Goal: Use online tool/utility: Use online tool/utility

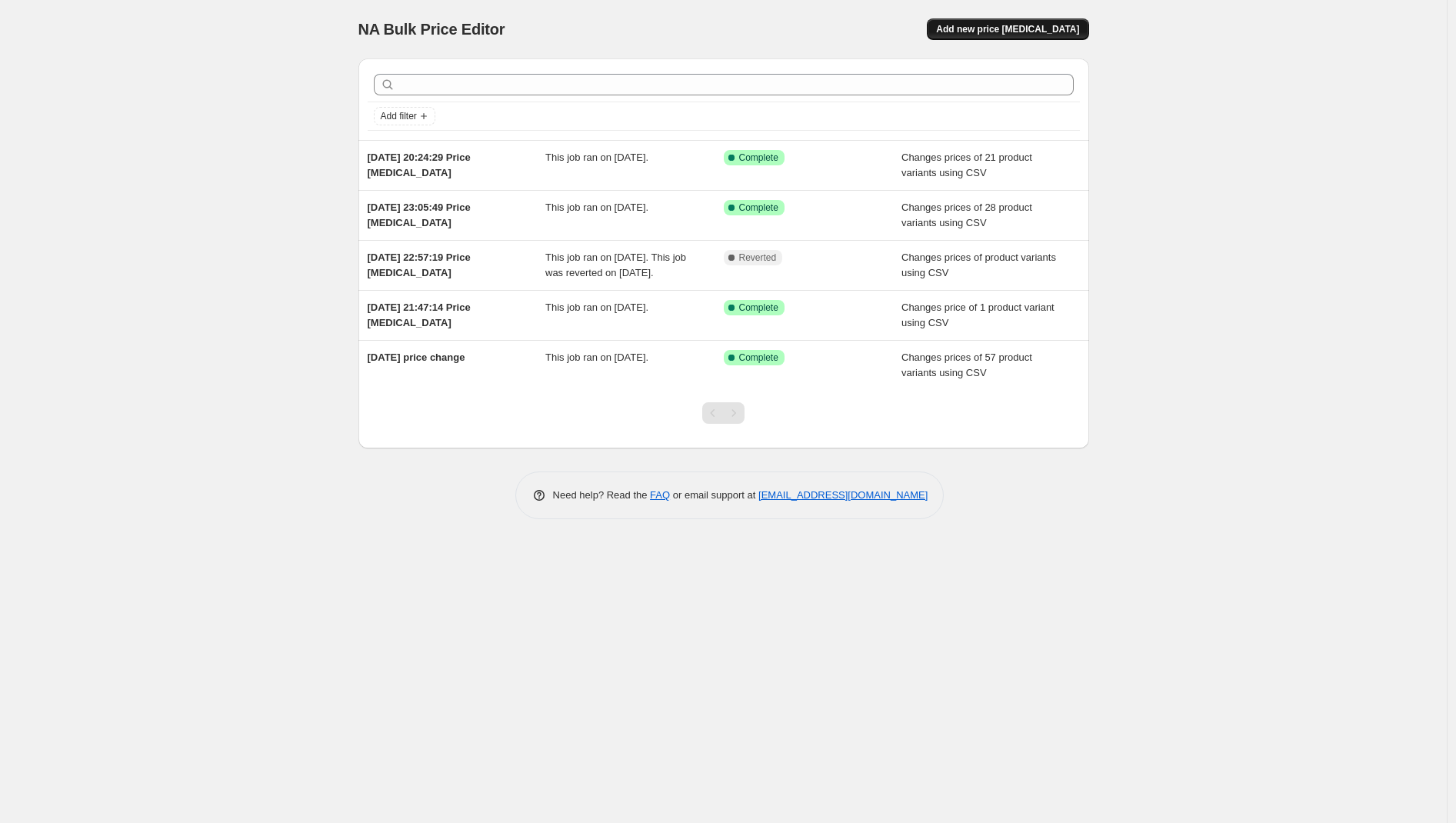
click at [1042, 35] on span "Add new price [MEDICAL_DATA]" at bounding box center [1007, 29] width 143 height 12
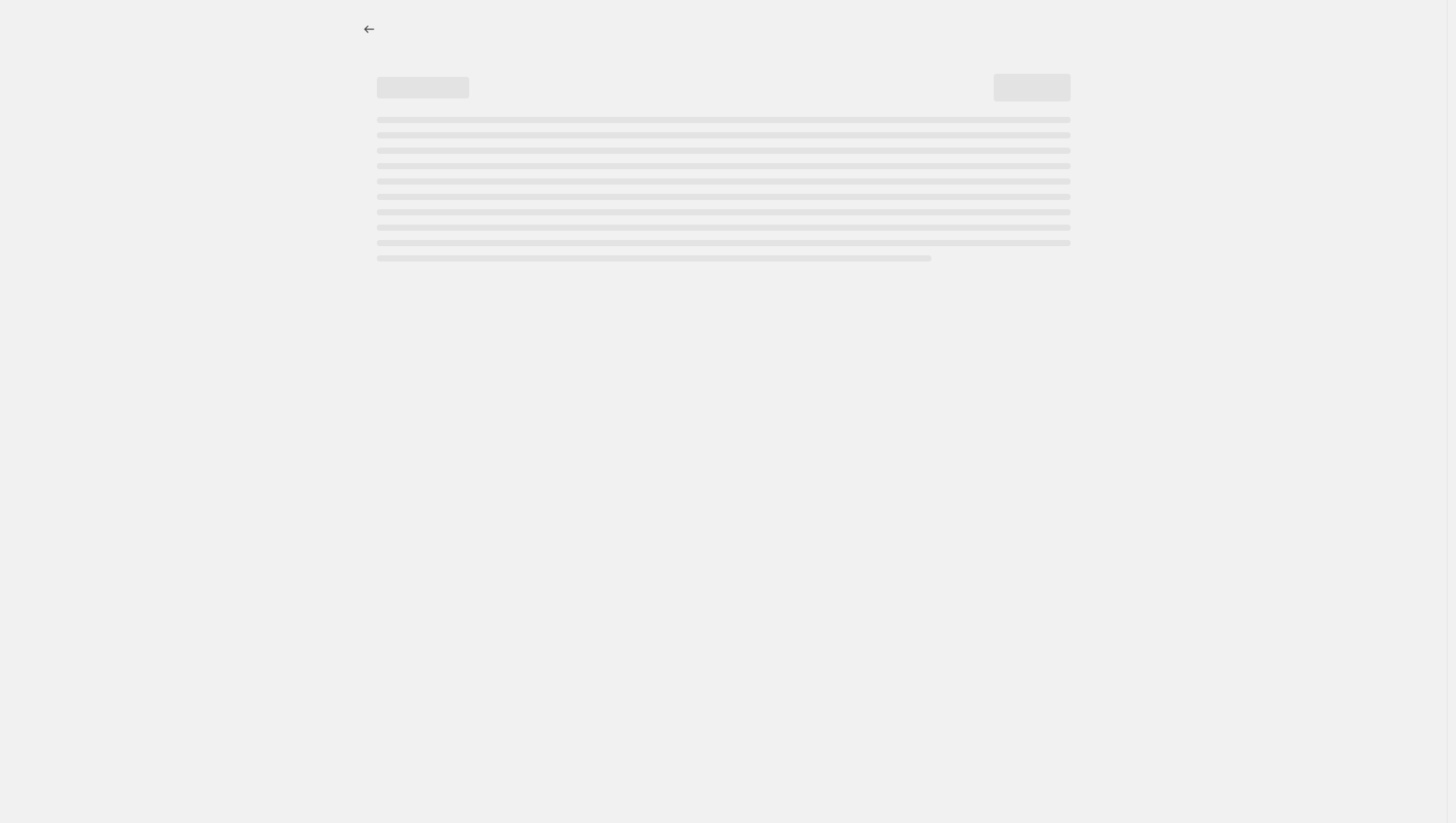
select select "percentage"
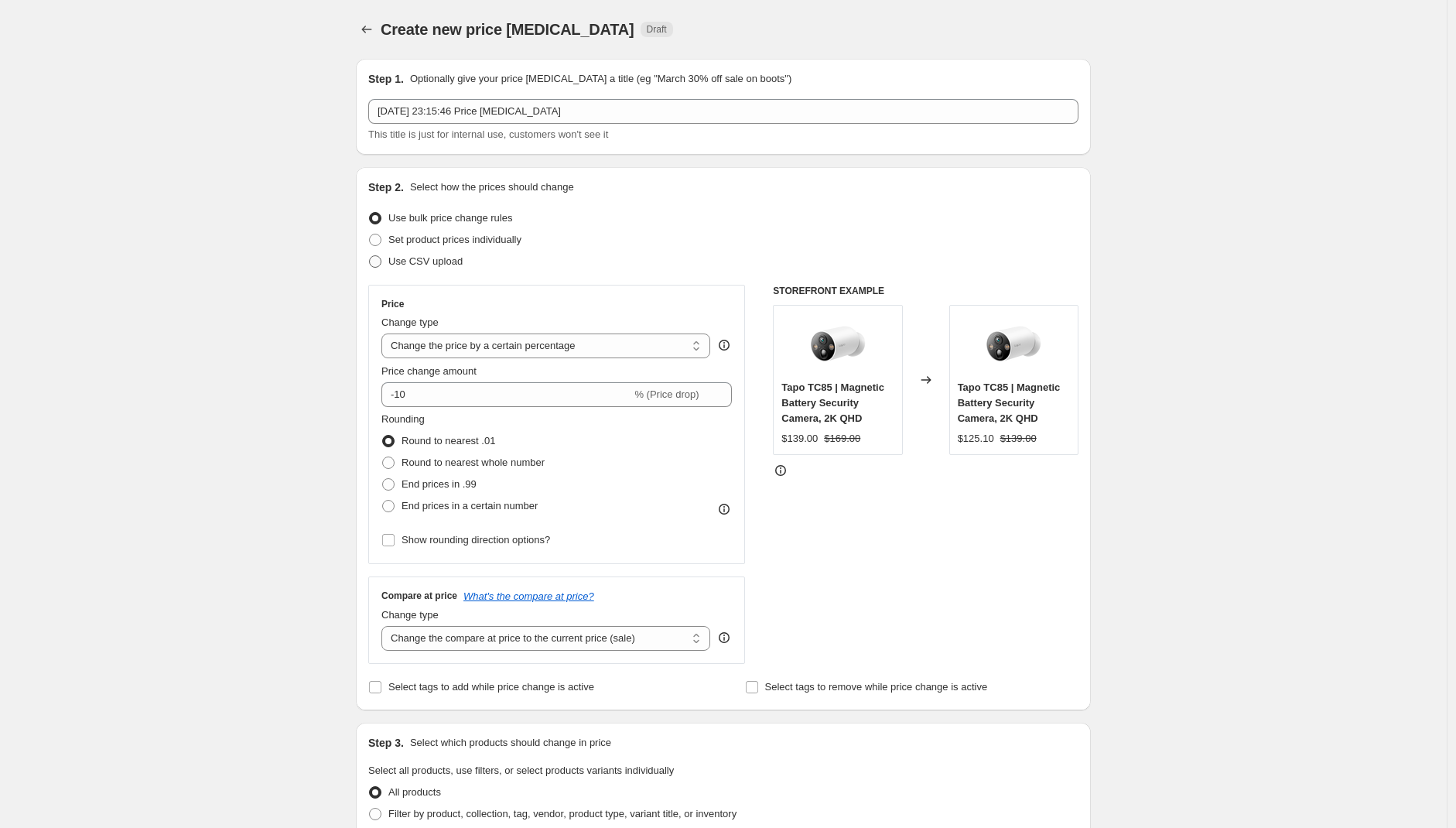
click at [398, 268] on label "Use CSV upload" at bounding box center [415, 261] width 95 height 21
click at [370, 256] on input "Use CSV upload" at bounding box center [369, 255] width 1 height 1
radio input "true"
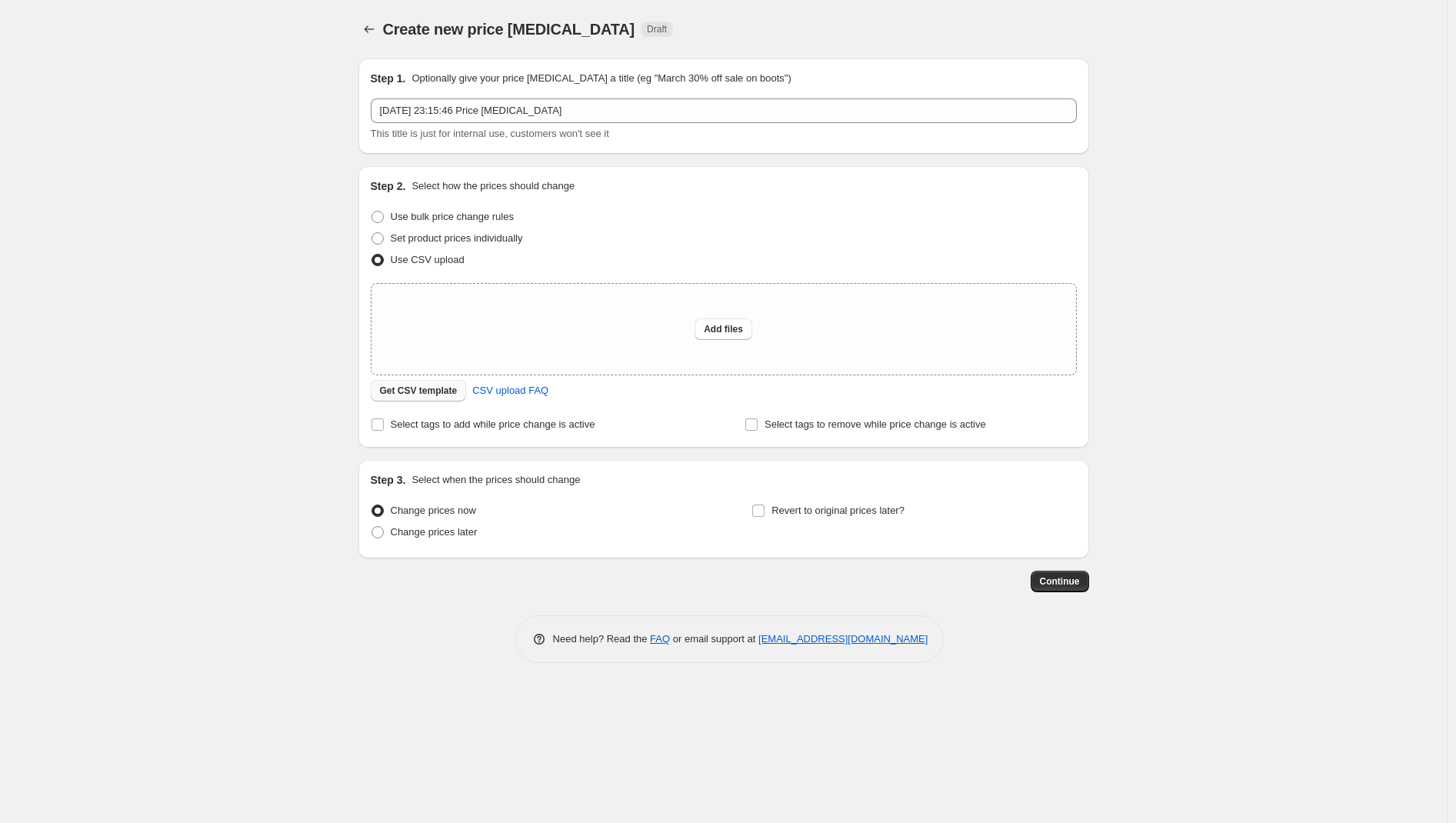
click at [420, 396] on span "Get CSV template" at bounding box center [419, 390] width 77 height 12
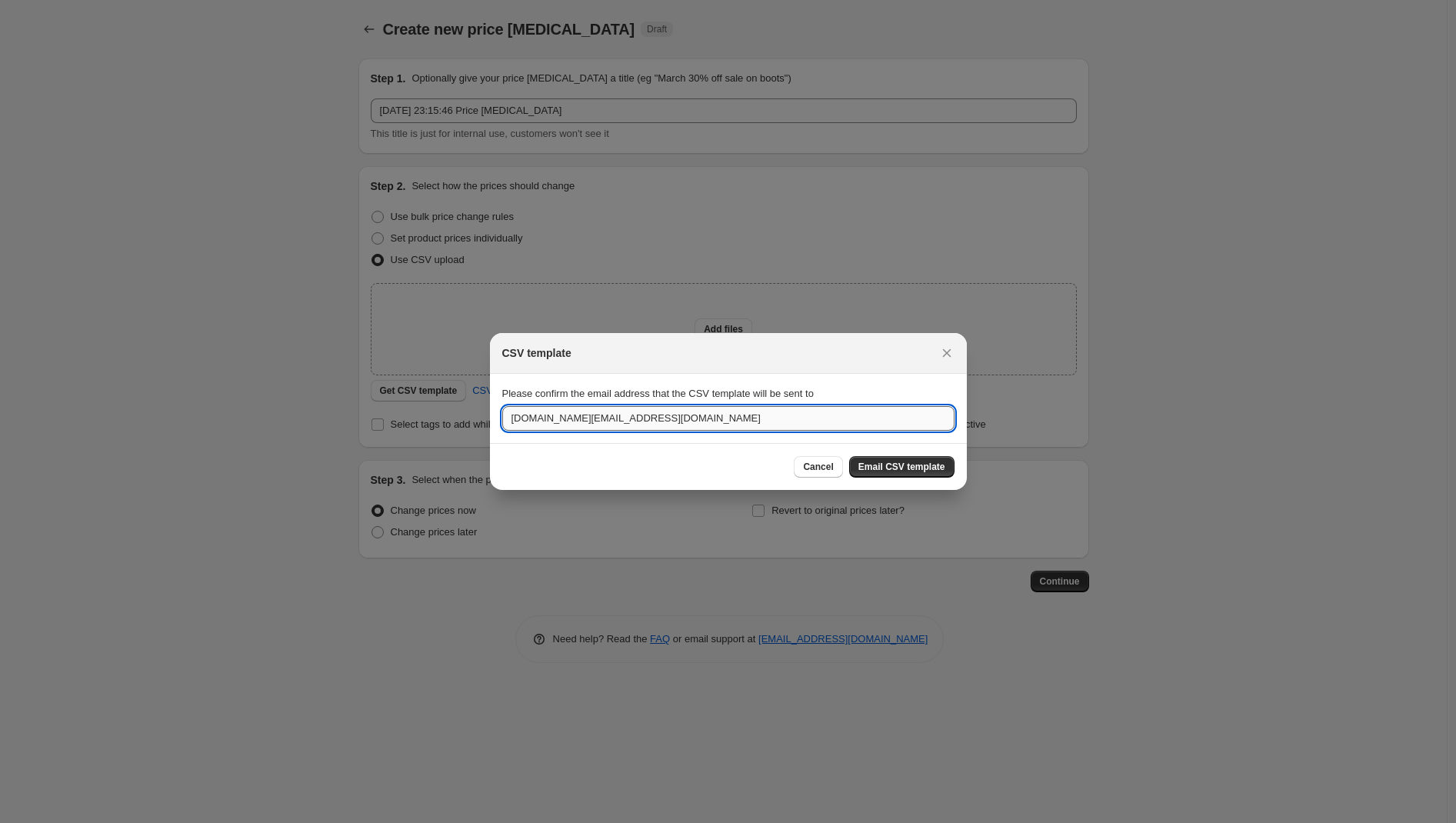
click at [694, 421] on input "ecommerce.au@tp-link.com" at bounding box center [728, 417] width 452 height 25
drag, startPoint x: 578, startPoint y: 417, endPoint x: 508, endPoint y: 419, distance: 70.0
click at [508, 419] on input "ecommerce.au@tp-link.com" at bounding box center [728, 417] width 452 height 25
click at [670, 415] on input "warren.cao@tp-link.com" at bounding box center [728, 417] width 452 height 25
type input "warren.cao@tp-link.com"
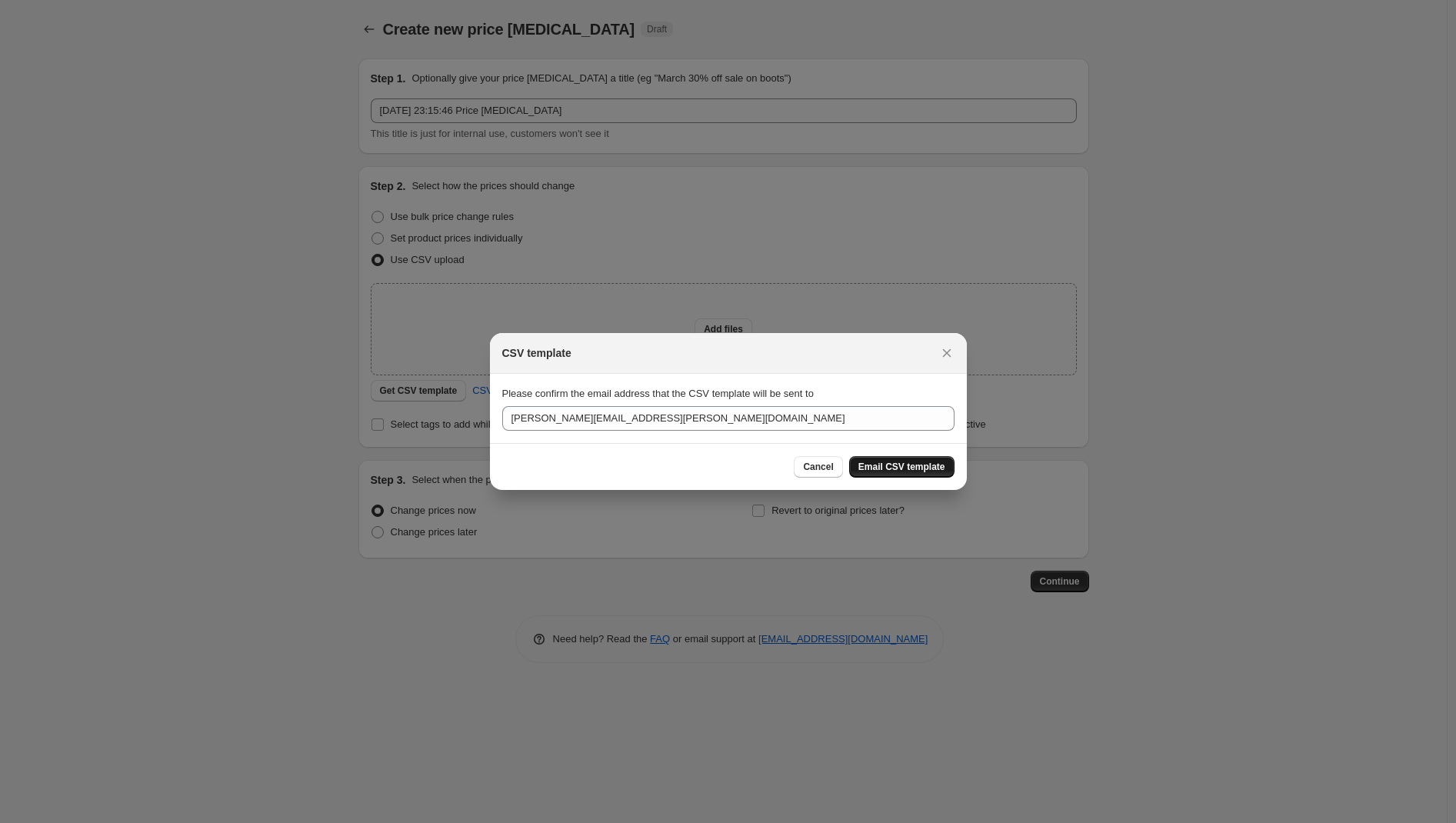
click at [893, 471] on span "Email CSV template" at bounding box center [902, 466] width 87 height 12
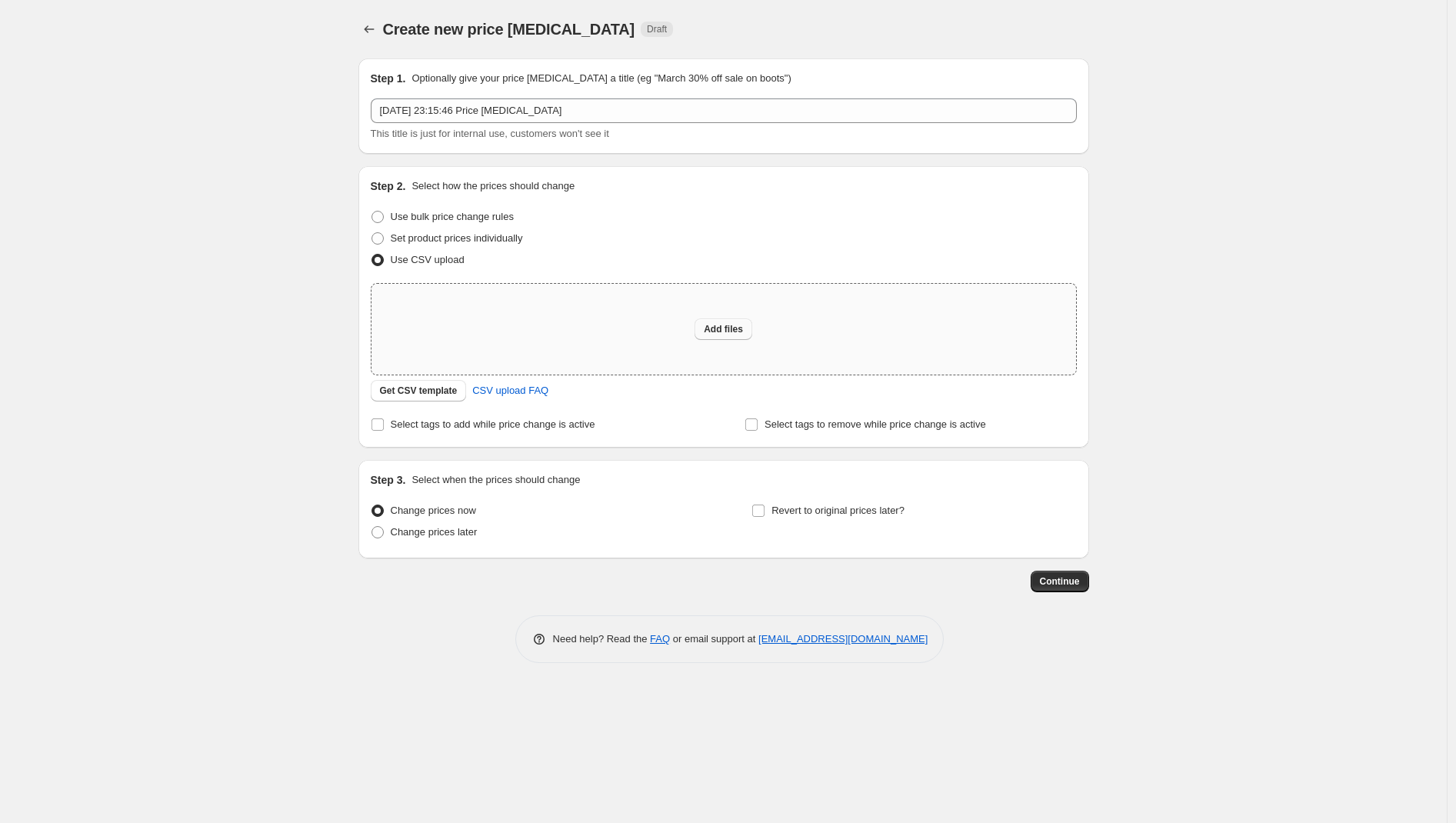
click at [728, 323] on span "Add files" at bounding box center [723, 328] width 40 height 12
type input "C:\fakepath\Father's day价格回调，20250907.csv"
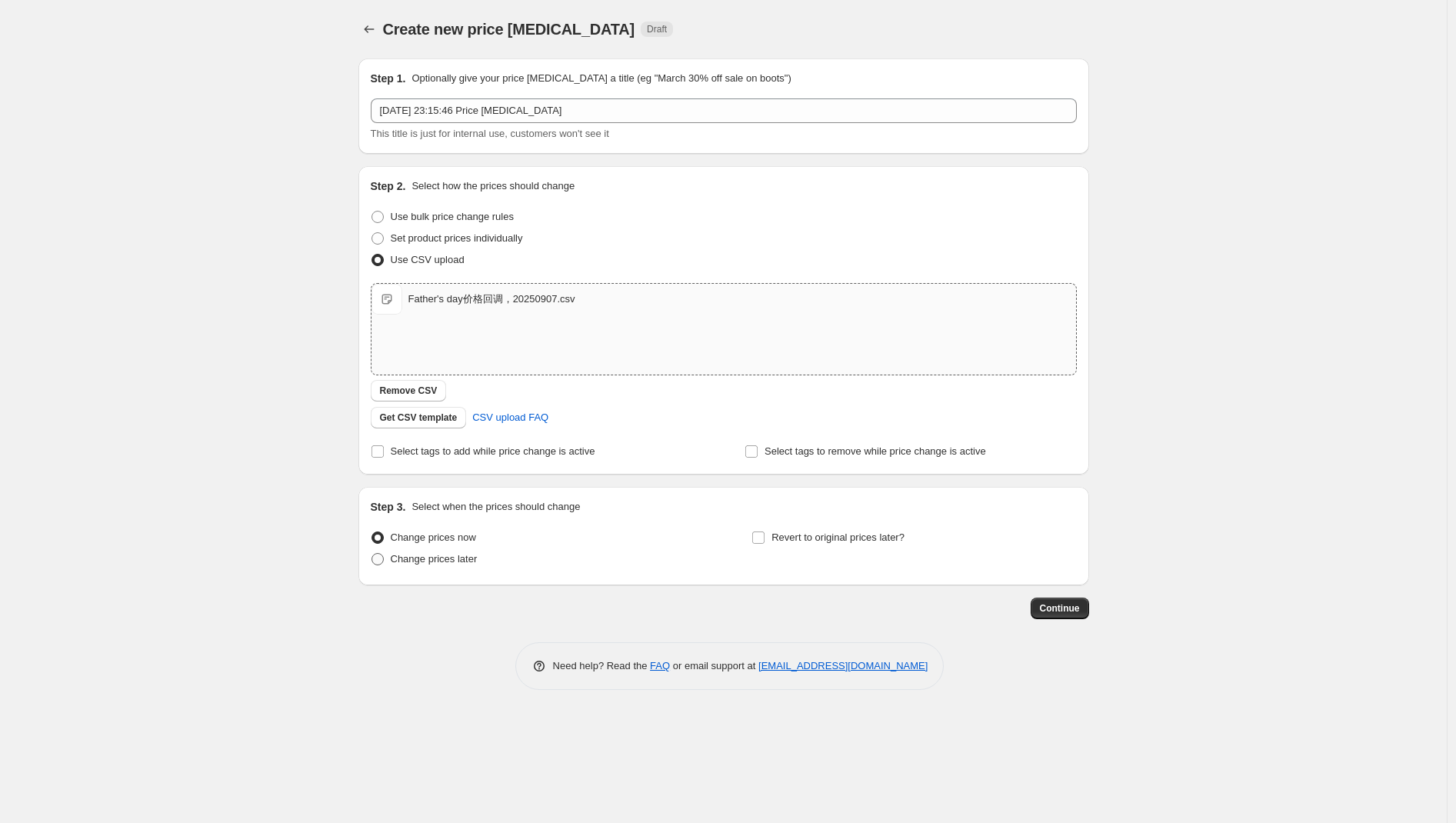
click at [443, 565] on span "Change prices later" at bounding box center [434, 558] width 87 height 16
click at [373, 554] on input "Change prices later" at bounding box center [372, 553] width 1 height 1
radio input "true"
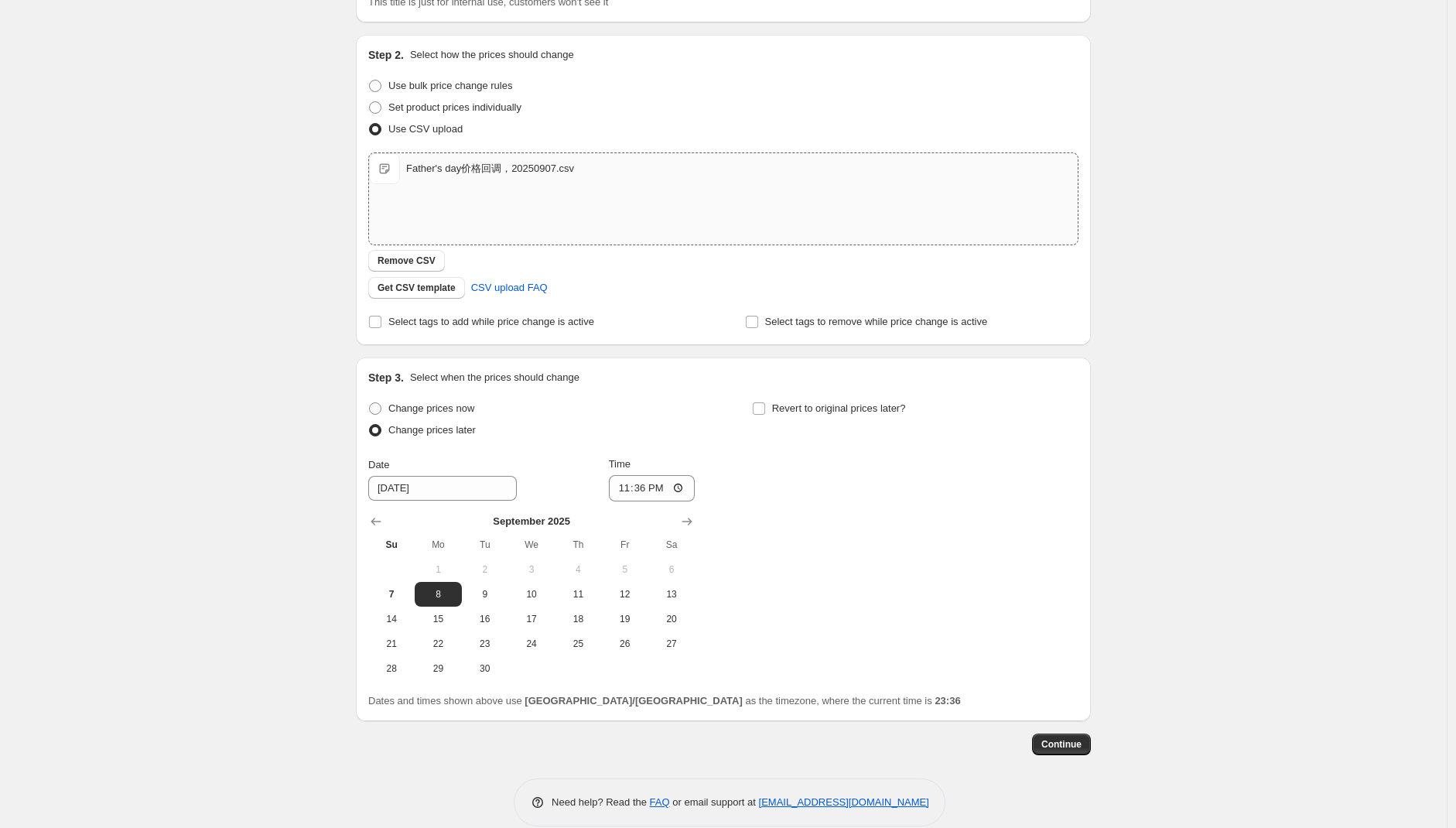
scroll to position [153, 0]
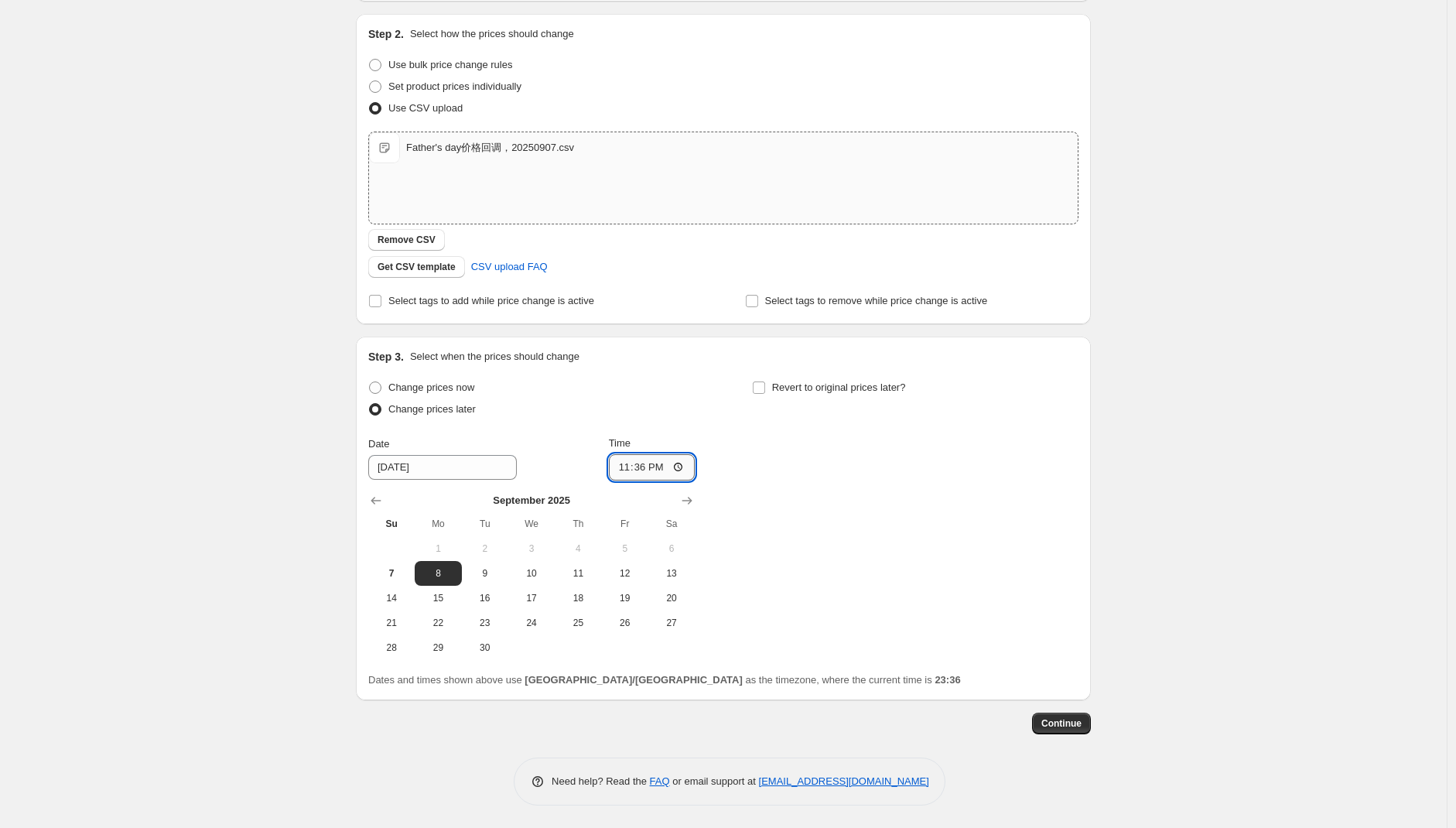
click at [645, 475] on input "23:36" at bounding box center [651, 467] width 86 height 26
click at [675, 465] on input "23:36" at bounding box center [651, 467] width 86 height 26
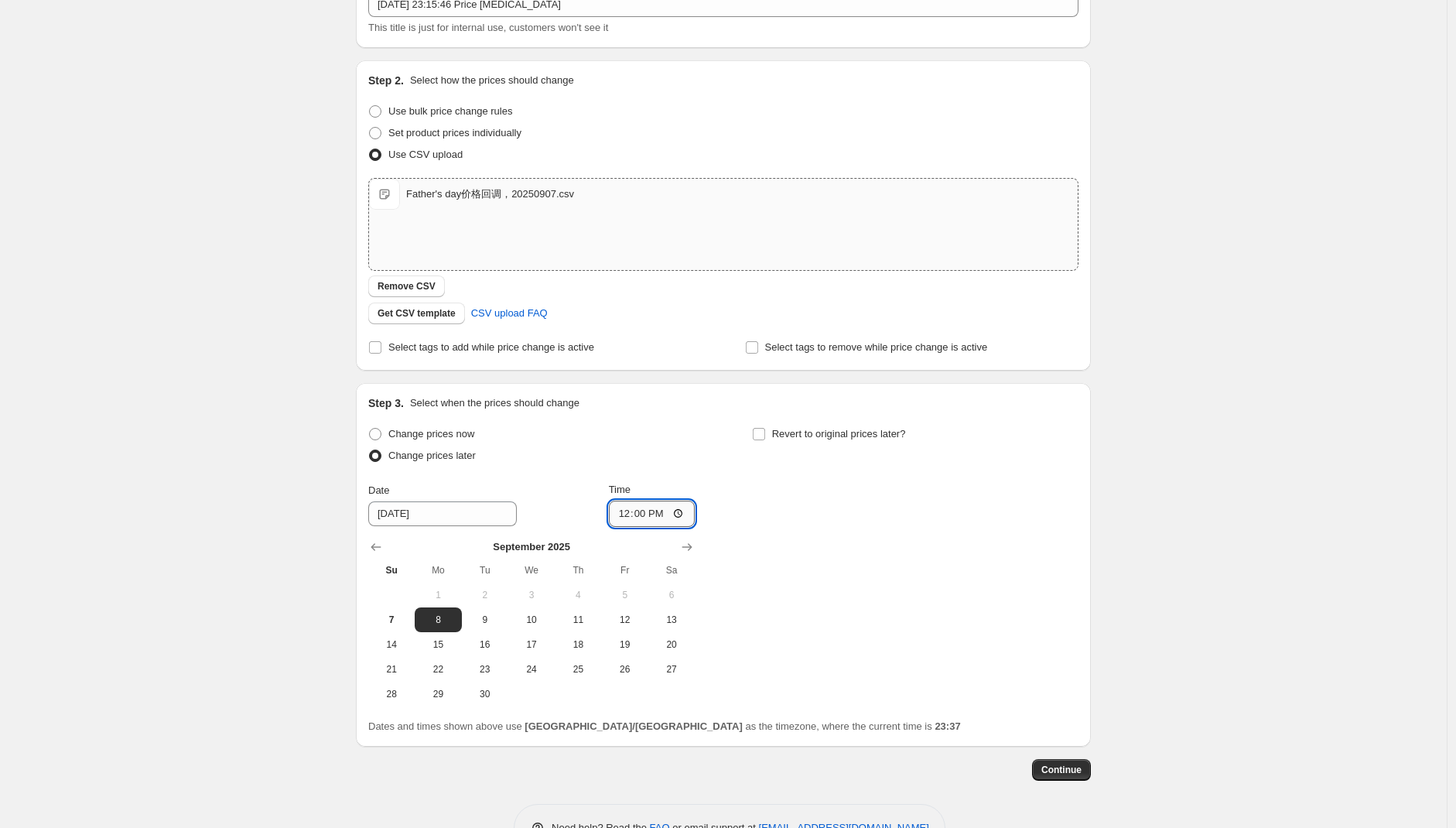
scroll to position [68, 0]
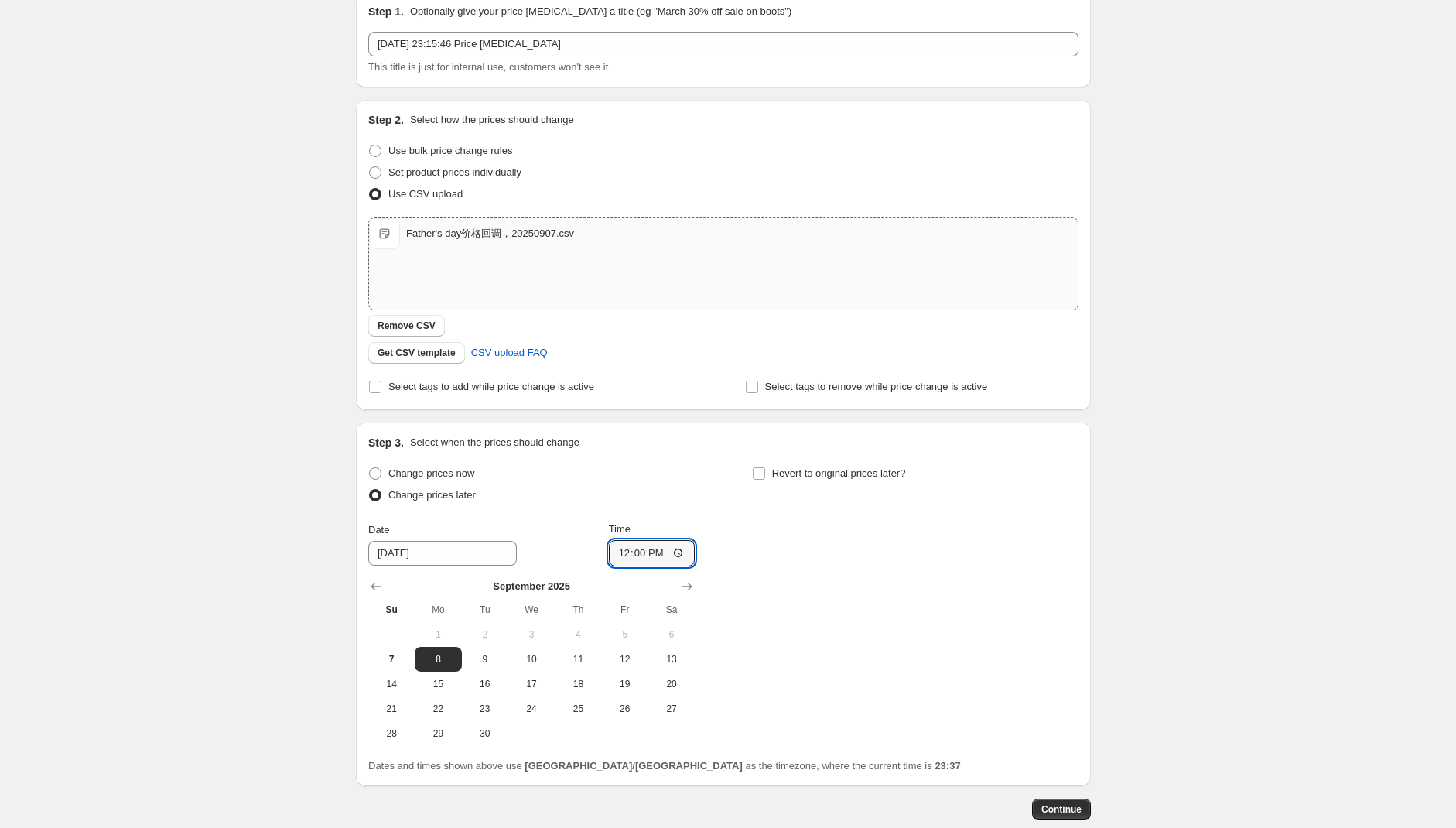
click at [782, 555] on div "Change prices now Change prices later Date 9/8/2025 Time 12:00 September 2025 S…" at bounding box center [723, 604] width 710 height 283
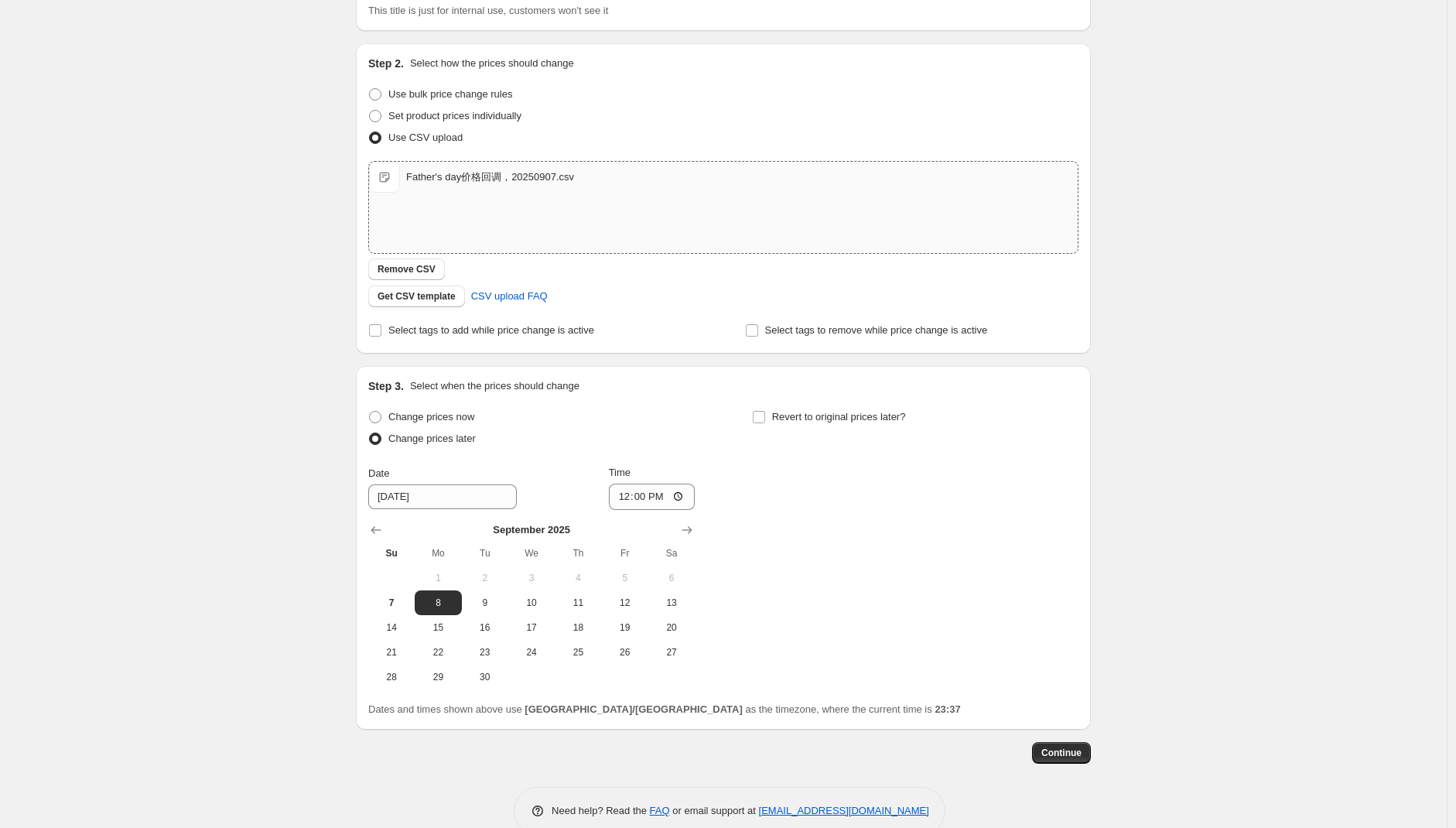
scroll to position [153, 0]
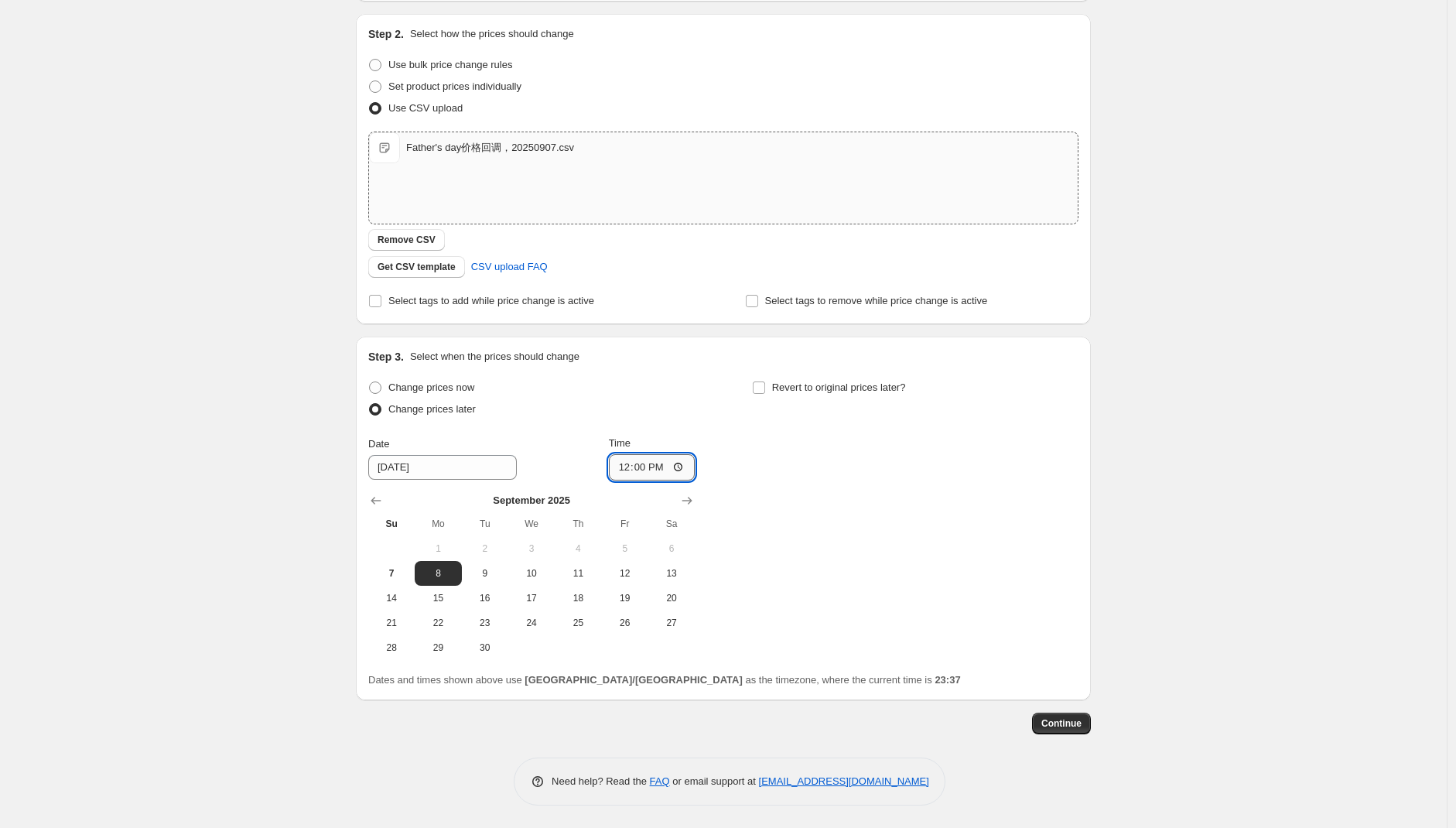
click at [683, 467] on input "12:00" at bounding box center [651, 467] width 86 height 26
type input "23:59"
click at [786, 491] on div "Change prices now Change prices later Date 9/8/2025 Time 23:59 September 2025 S…" at bounding box center [723, 517] width 710 height 283
click at [390, 562] on button "7" at bounding box center [391, 573] width 46 height 25
type input "9/7/2025"
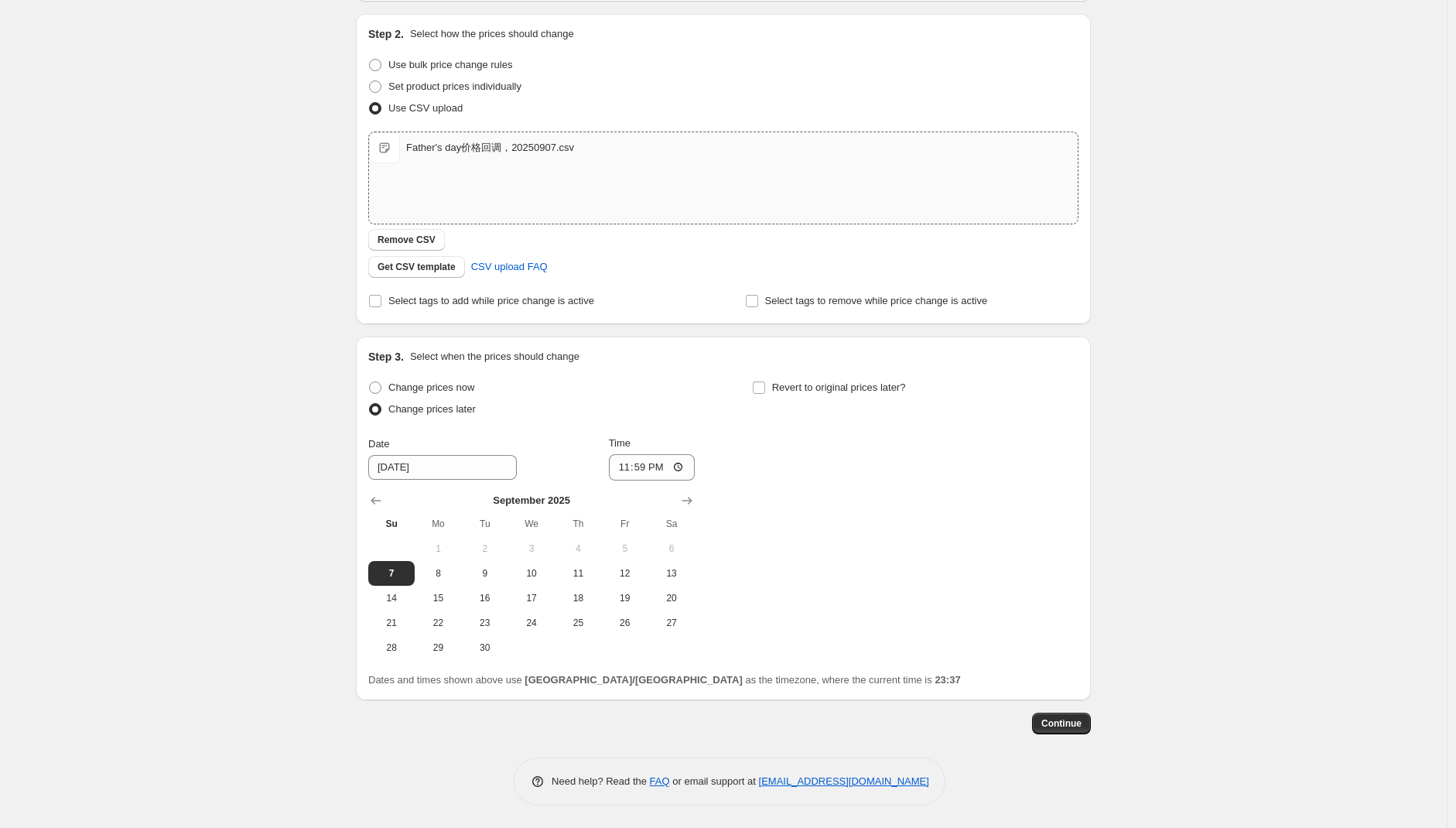
click at [910, 553] on div "Change prices now Change prices later Date 9/7/2025 Time 23:59 September 2025 S…" at bounding box center [723, 517] width 710 height 283
click at [1079, 722] on span "Continue" at bounding box center [1061, 722] width 40 height 12
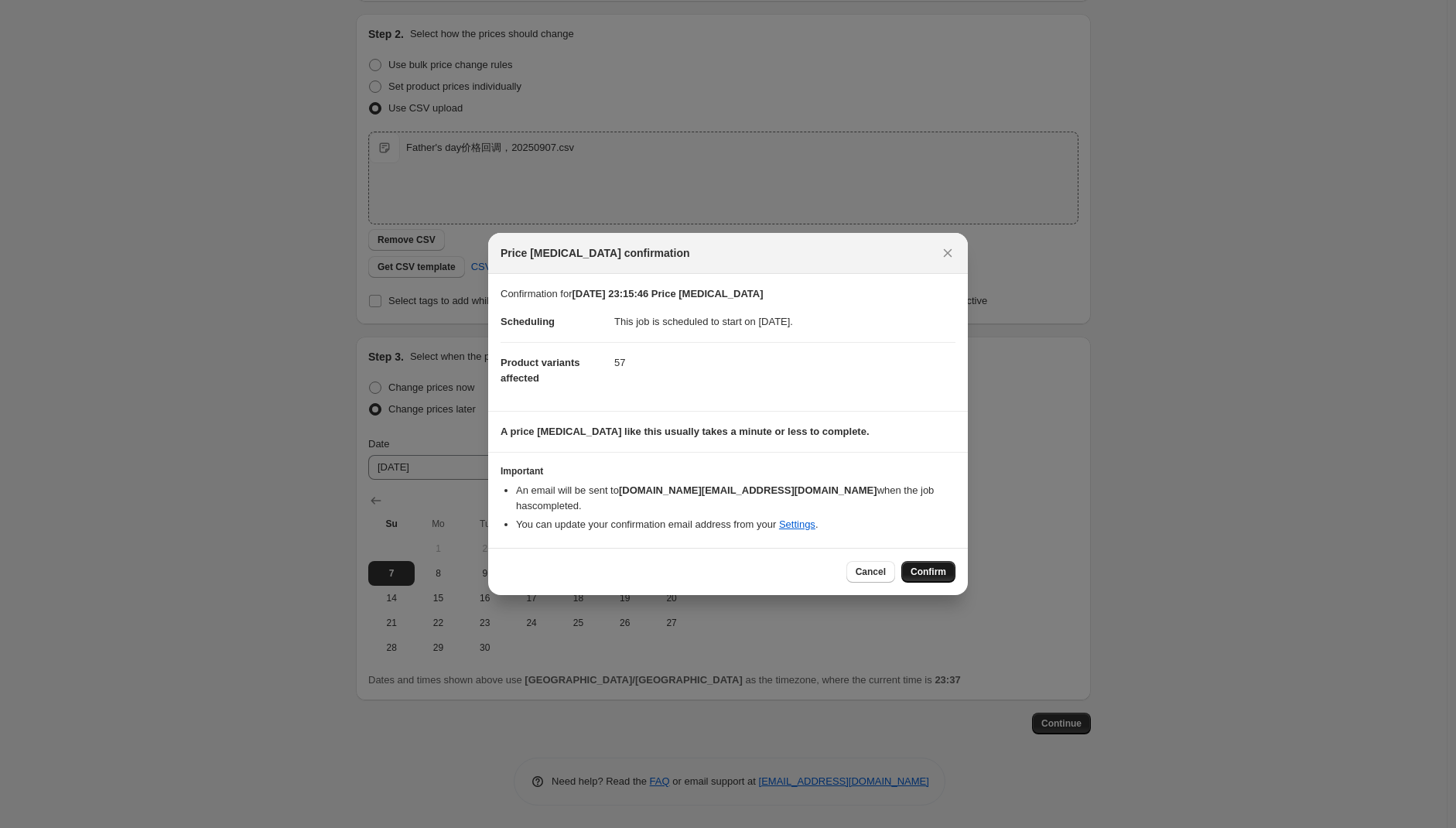
click at [928, 566] on span "Confirm" at bounding box center [928, 571] width 35 height 12
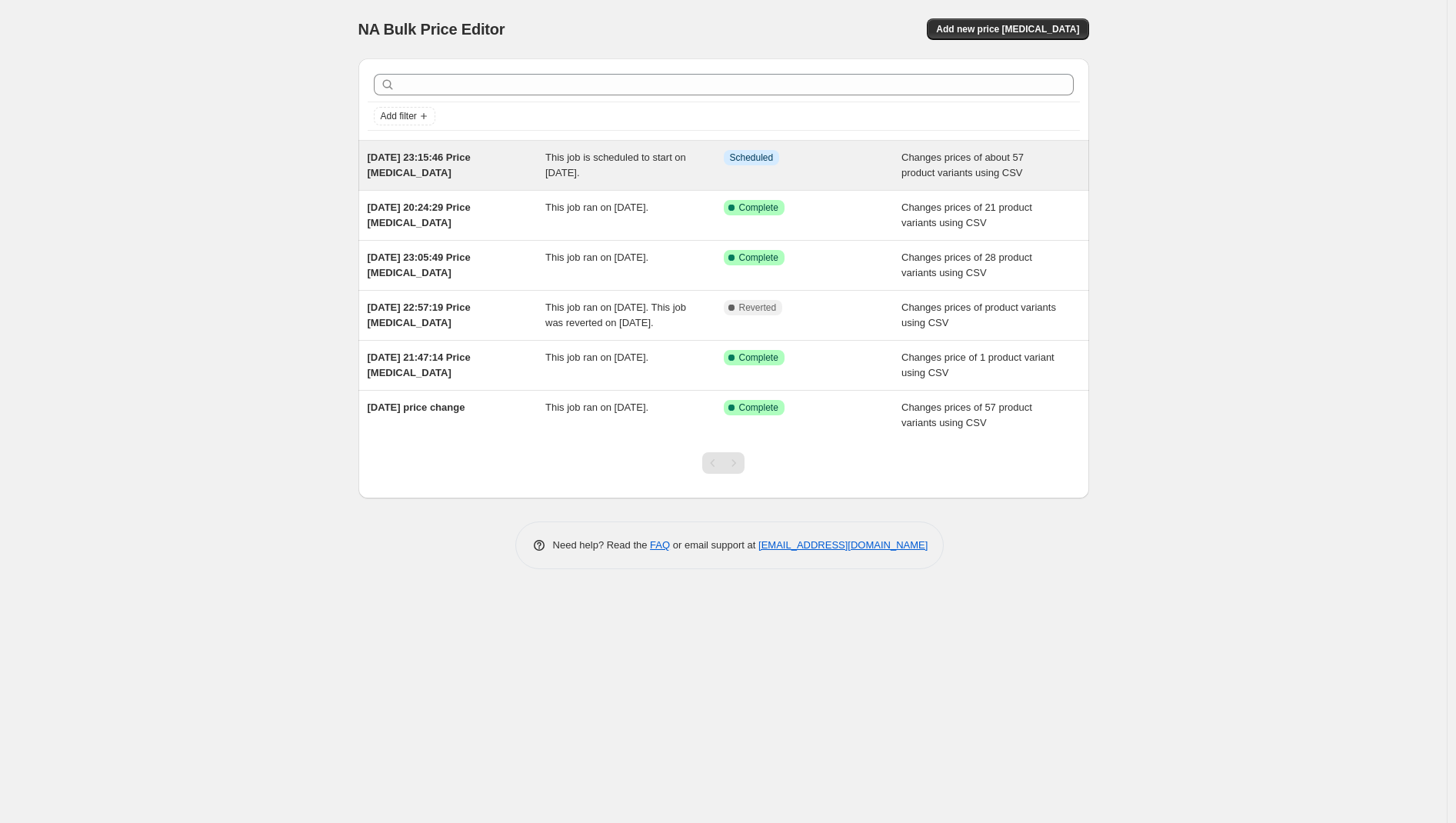
click at [443, 156] on span "[DATE] 23:15:46 Price [MEDICAL_DATA]" at bounding box center [420, 164] width 103 height 27
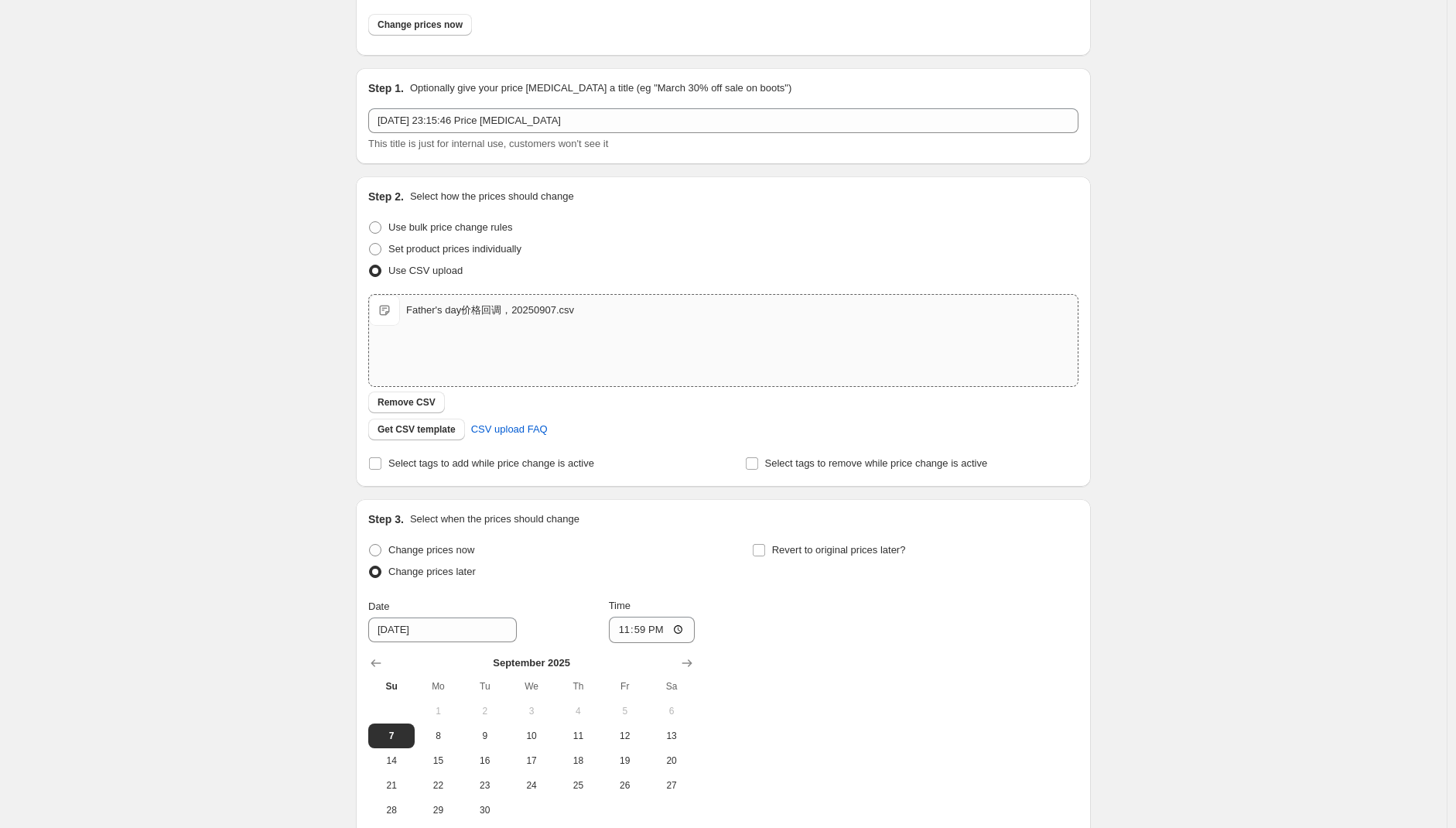
scroll to position [75, 0]
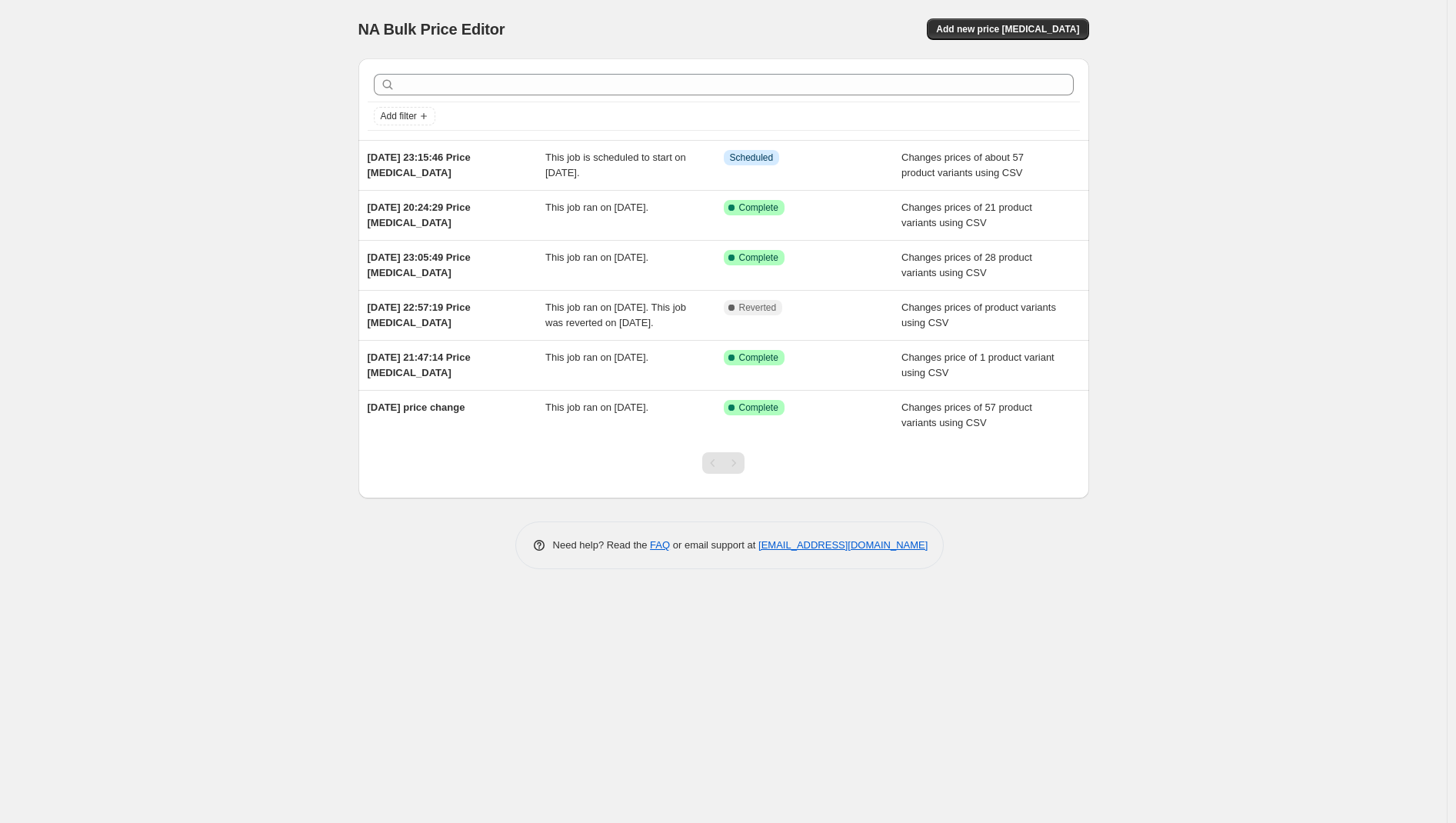
click at [1177, 384] on div "NA Bulk Price Editor. This page is ready NA Bulk Price Editor Add new price cha…" at bounding box center [723, 411] width 1447 height 823
